Goal: Task Accomplishment & Management: Use online tool/utility

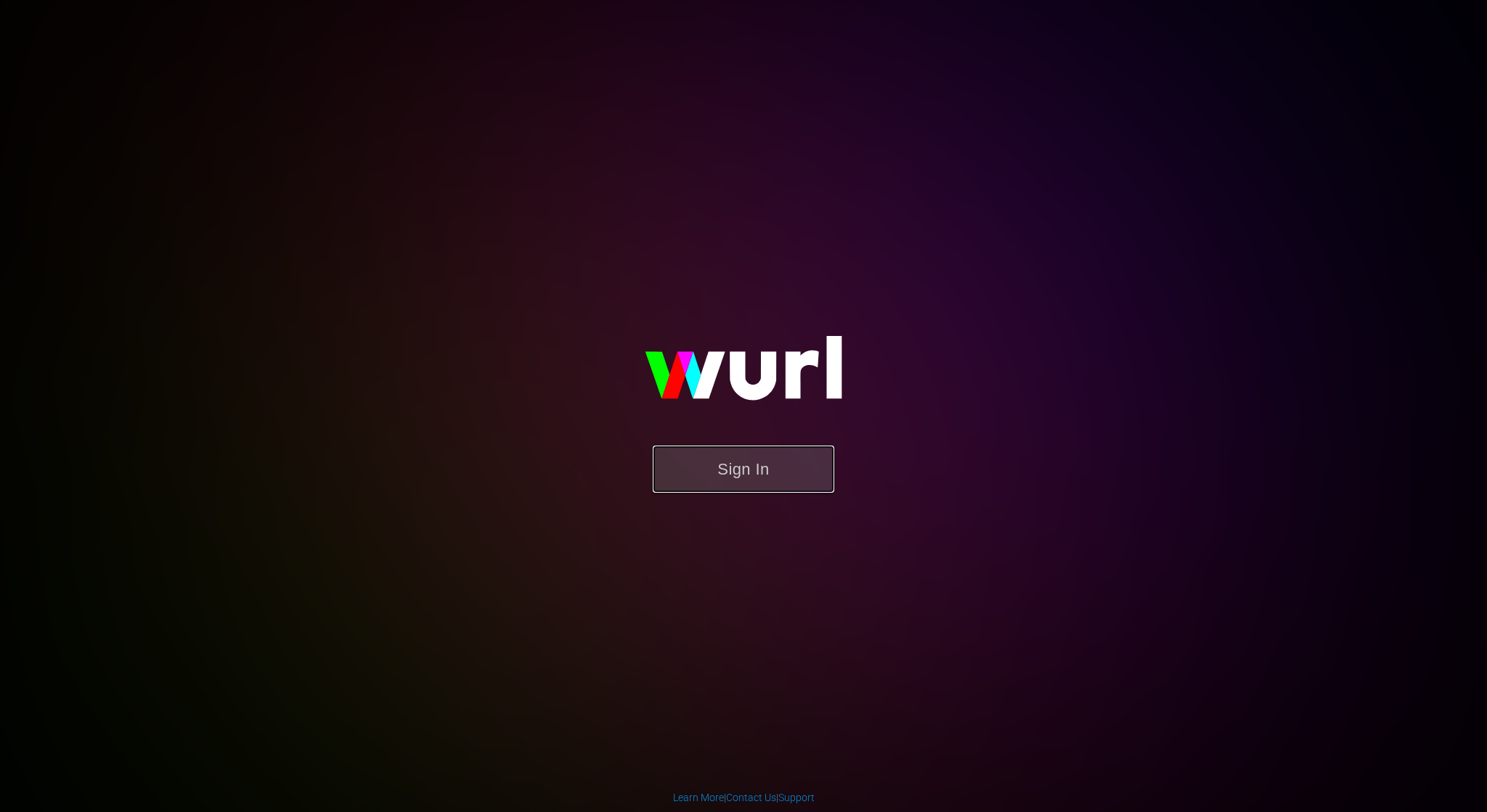
click at [787, 481] on button "Sign In" at bounding box center [743, 469] width 181 height 47
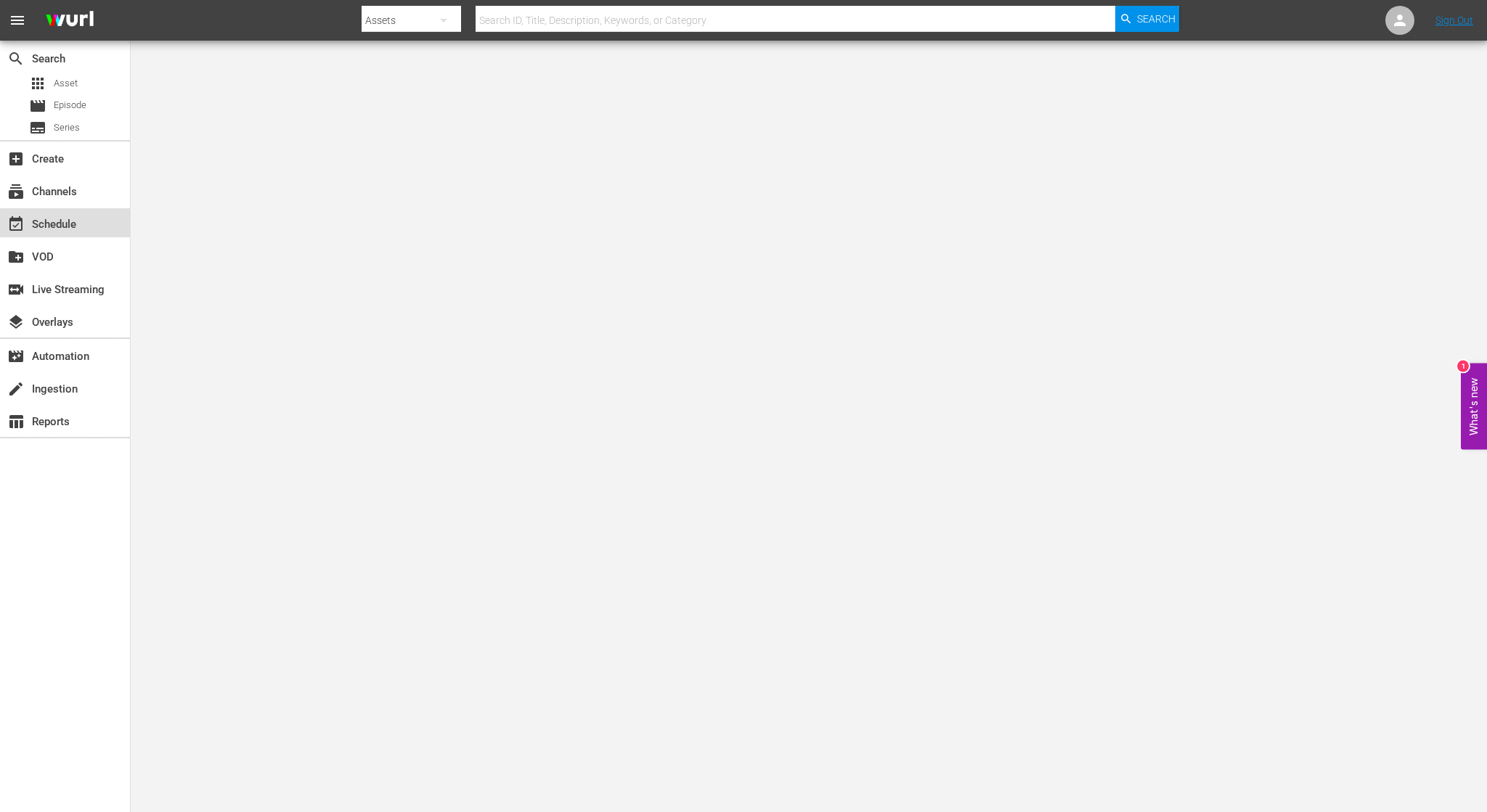
click at [81, 224] on div "event_available Schedule" at bounding box center [64, 223] width 130 height 29
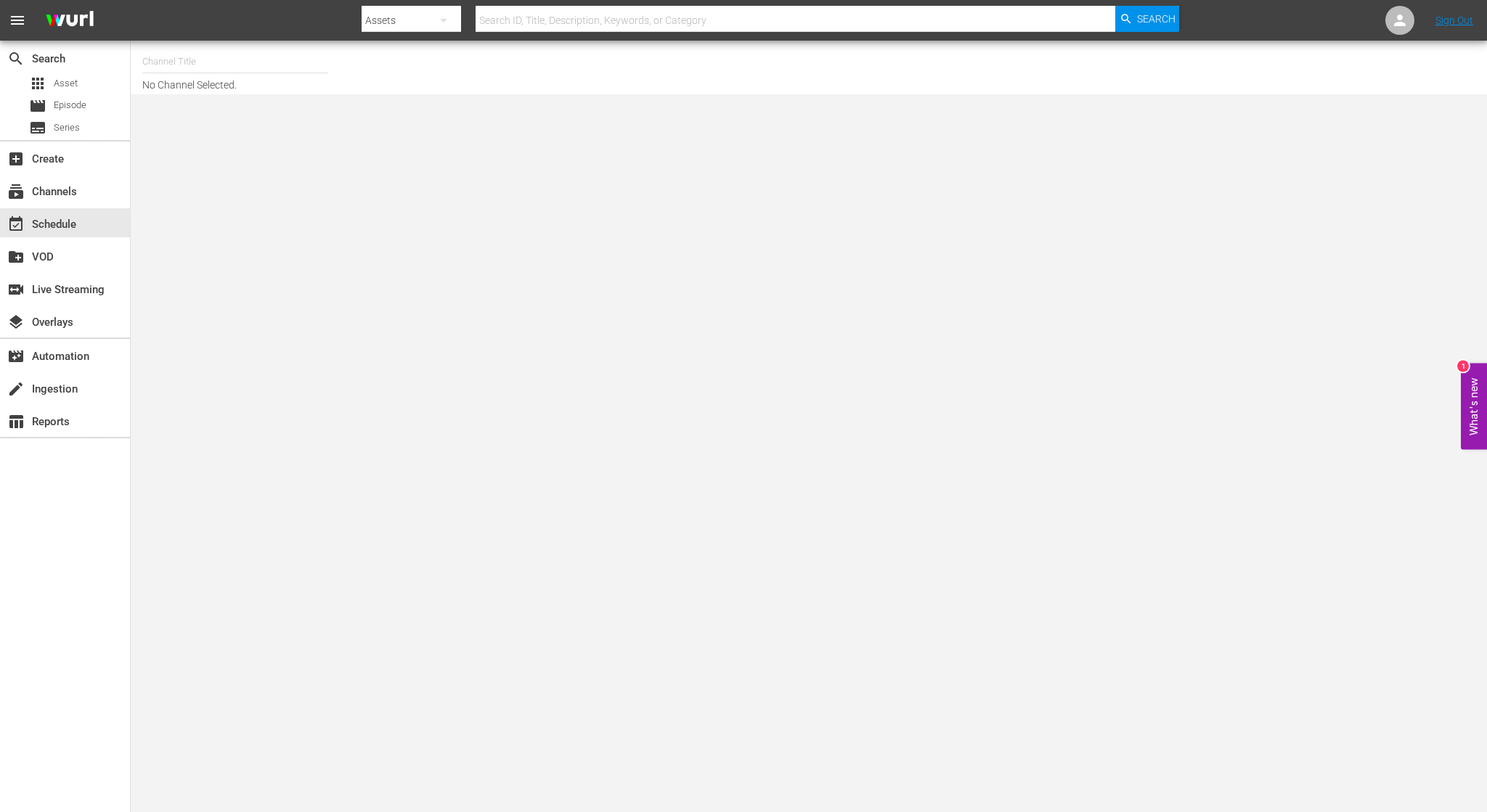
click at [237, 58] on input "text" at bounding box center [235, 61] width 186 height 35
click at [235, 83] on div "NCAA Channel (989 - lg_ncaachannel_1)" at bounding box center [342, 102] width 400 height 46
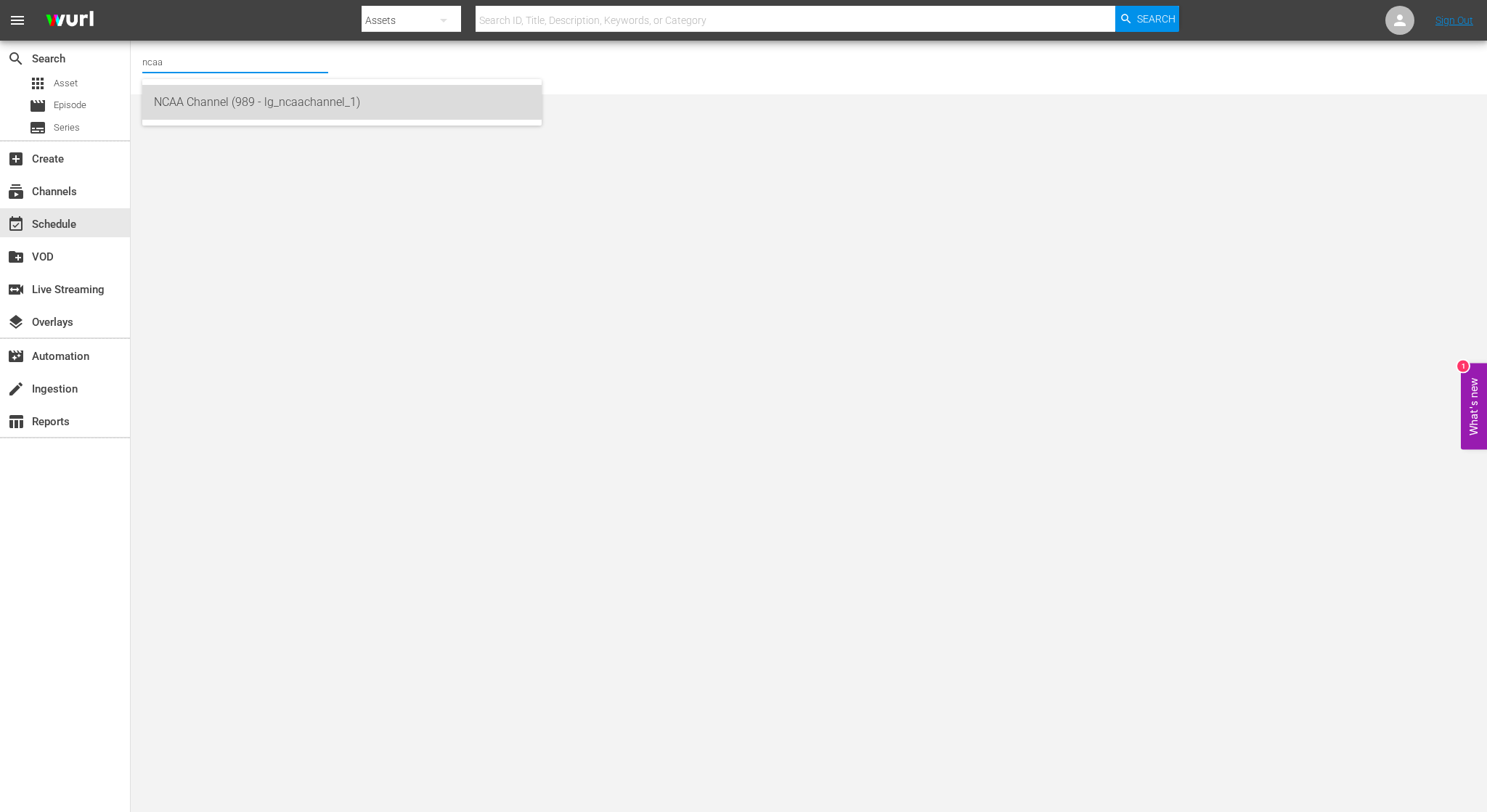
click at [247, 96] on div "NCAA Channel (989 - lg_ncaachannel_1)" at bounding box center [342, 102] width 376 height 35
type input "NCAA Channel (989 - lg_ncaachannel_1)"
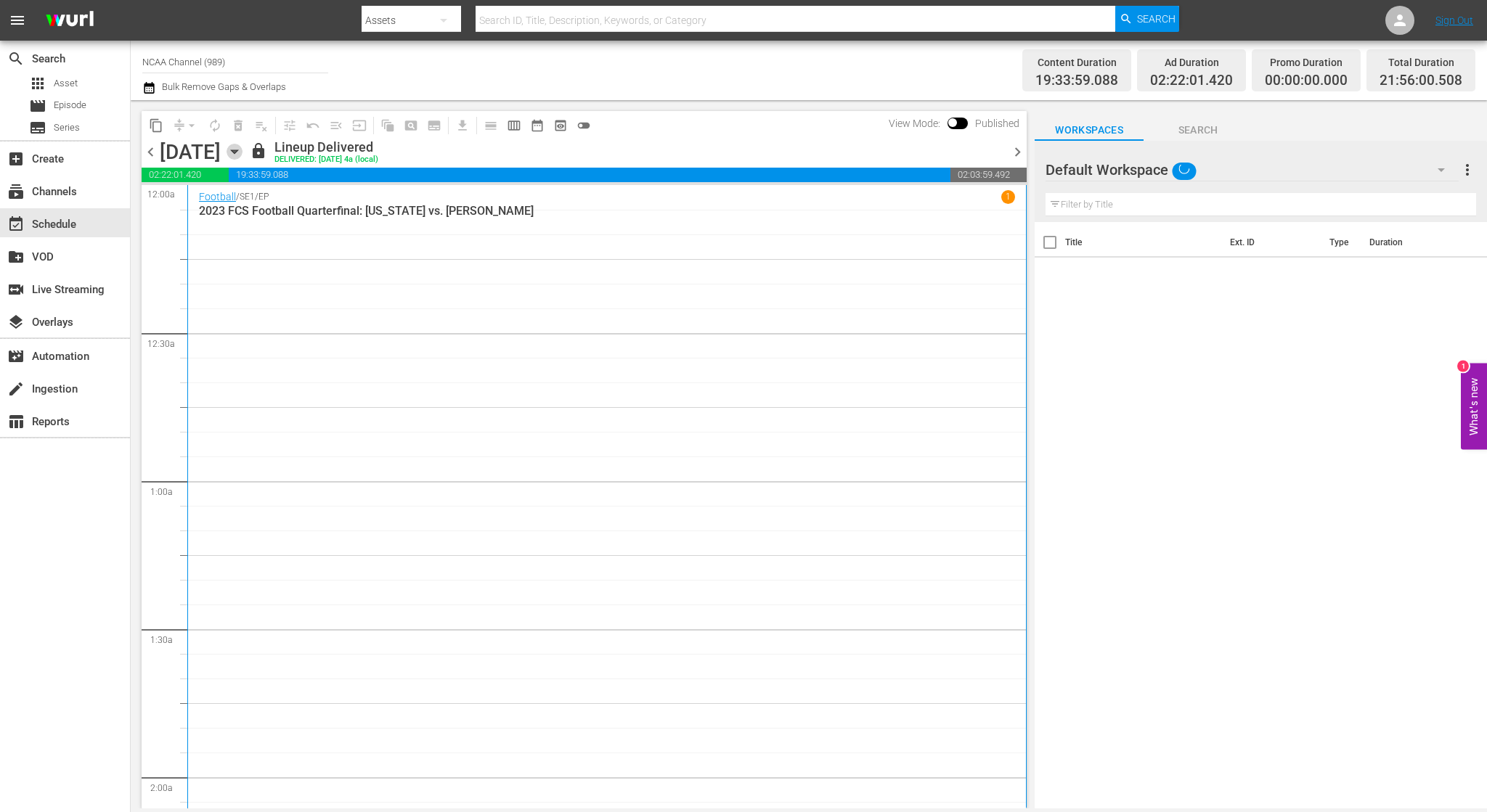
click at [243, 150] on icon "button" at bounding box center [234, 152] width 16 height 16
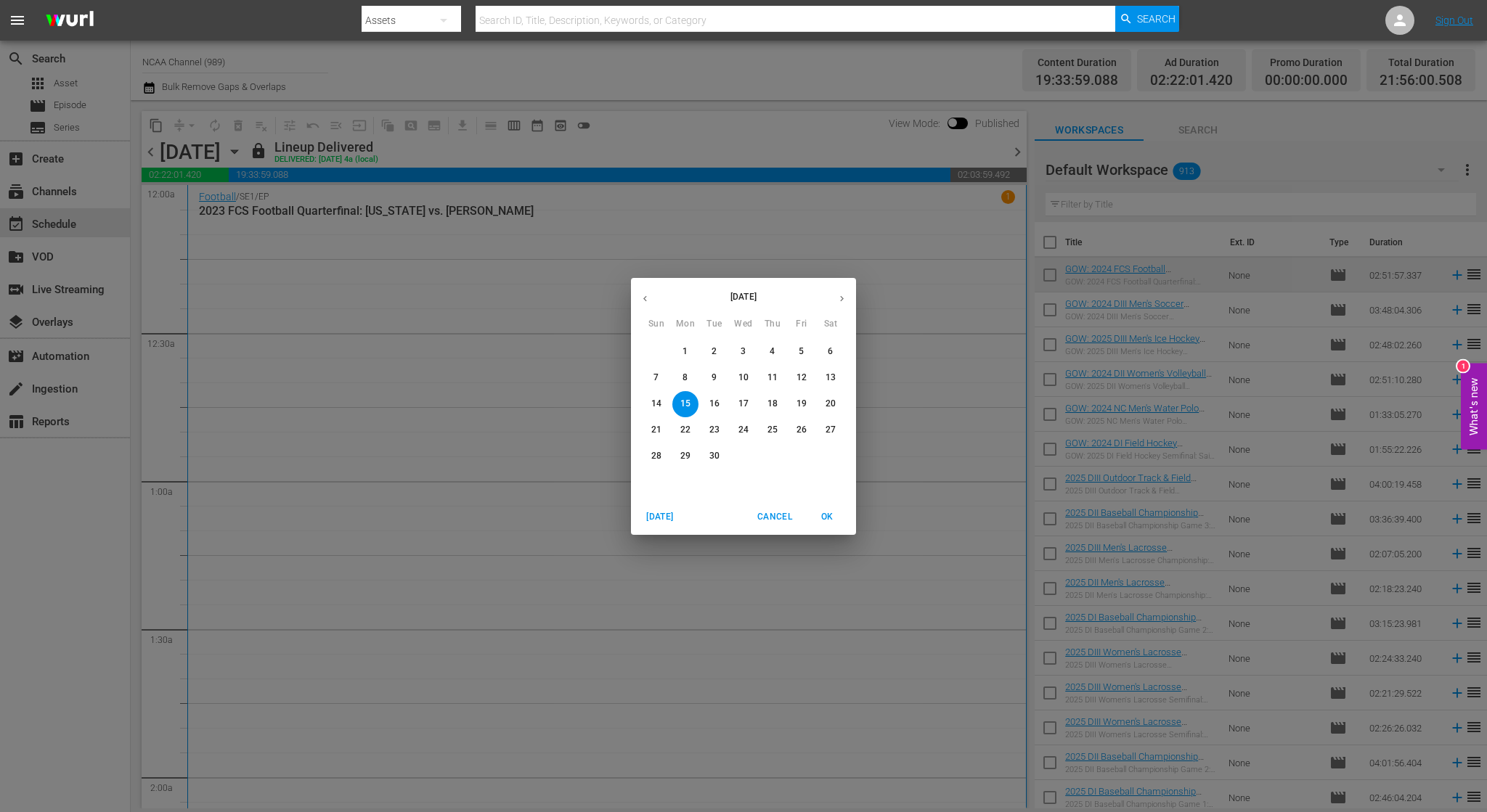
click at [773, 400] on p "18" at bounding box center [772, 404] width 10 height 12
